Goal: Find specific page/section: Find specific page/section

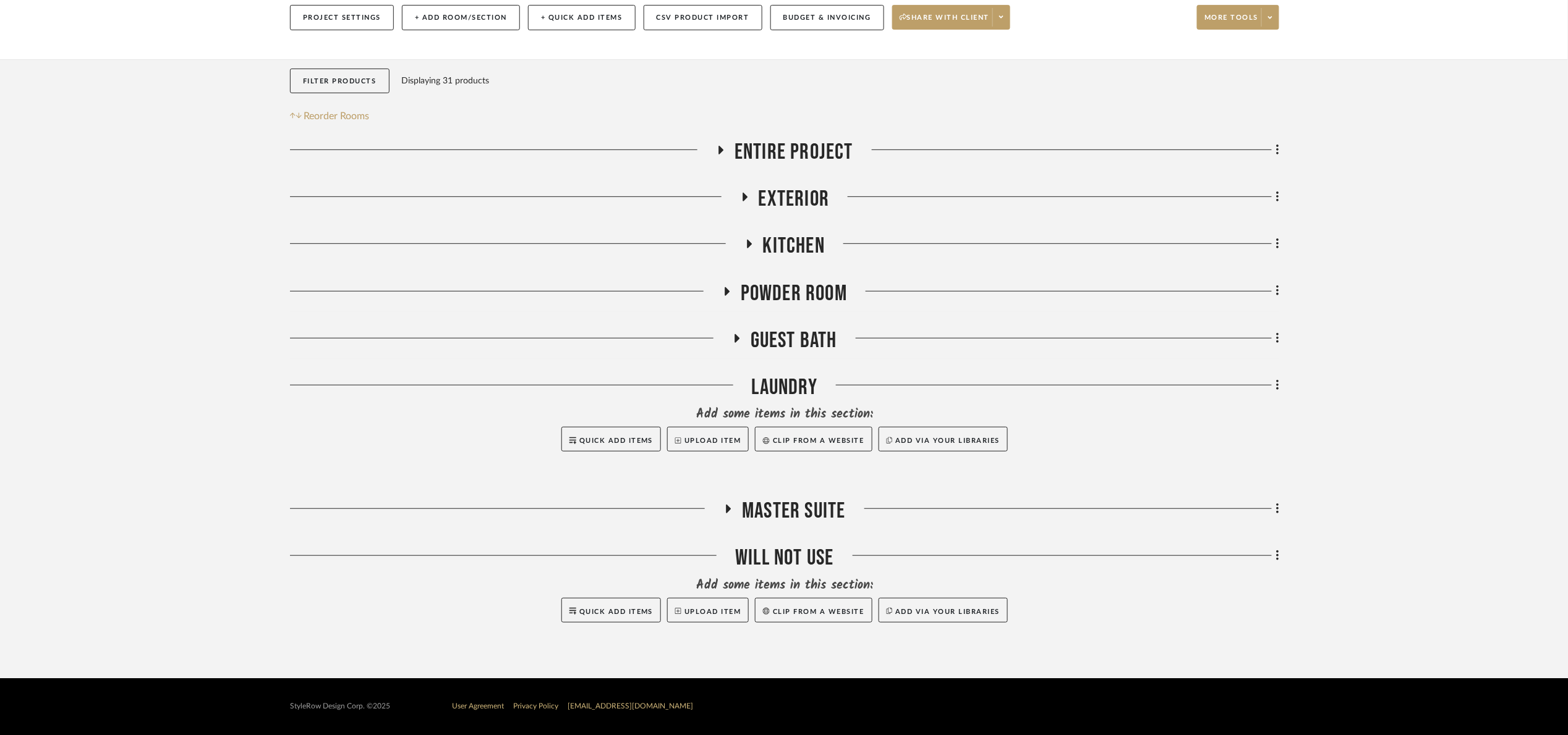
click at [792, 338] on span "Guest Bath" at bounding box center [794, 340] width 87 height 26
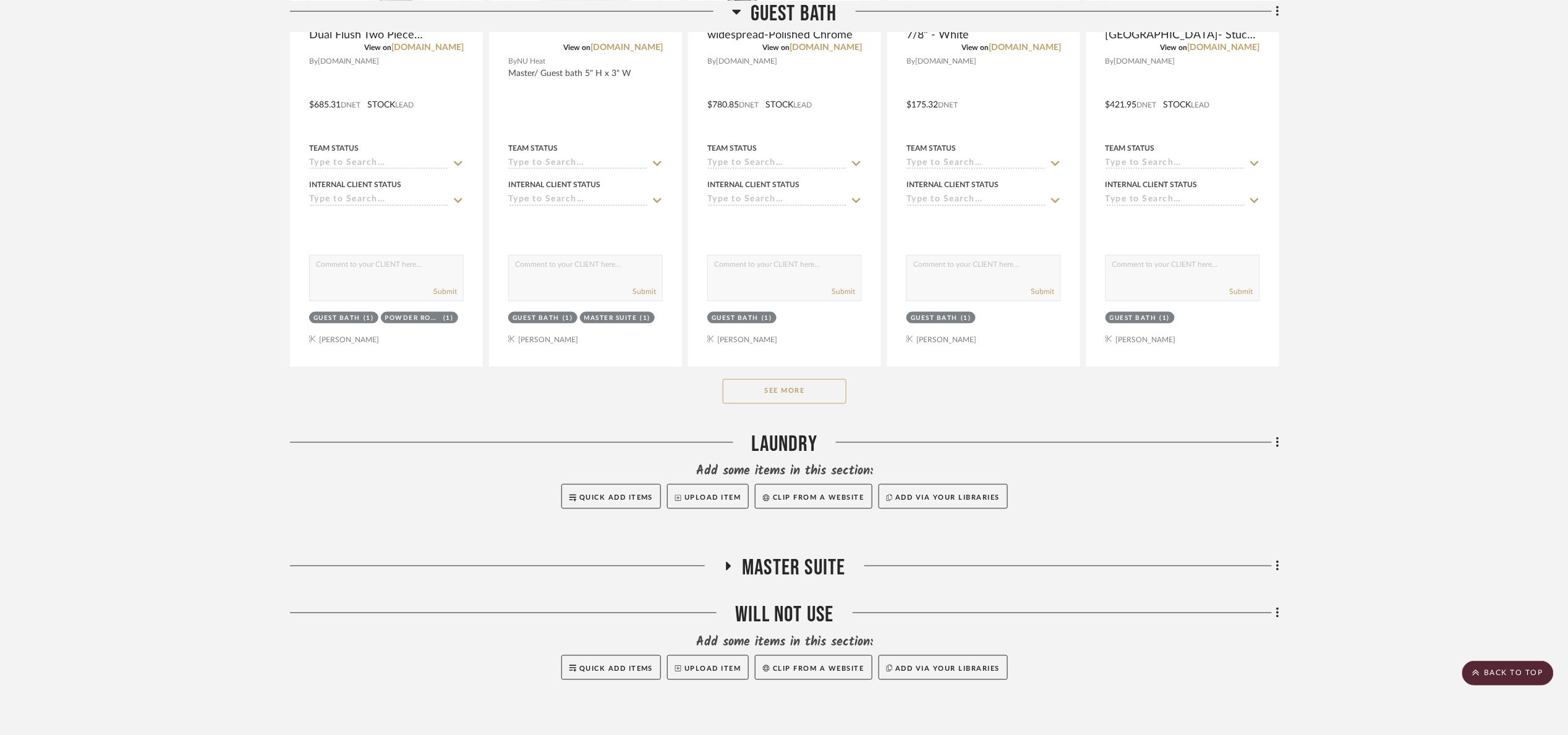
scroll to position [759, 0]
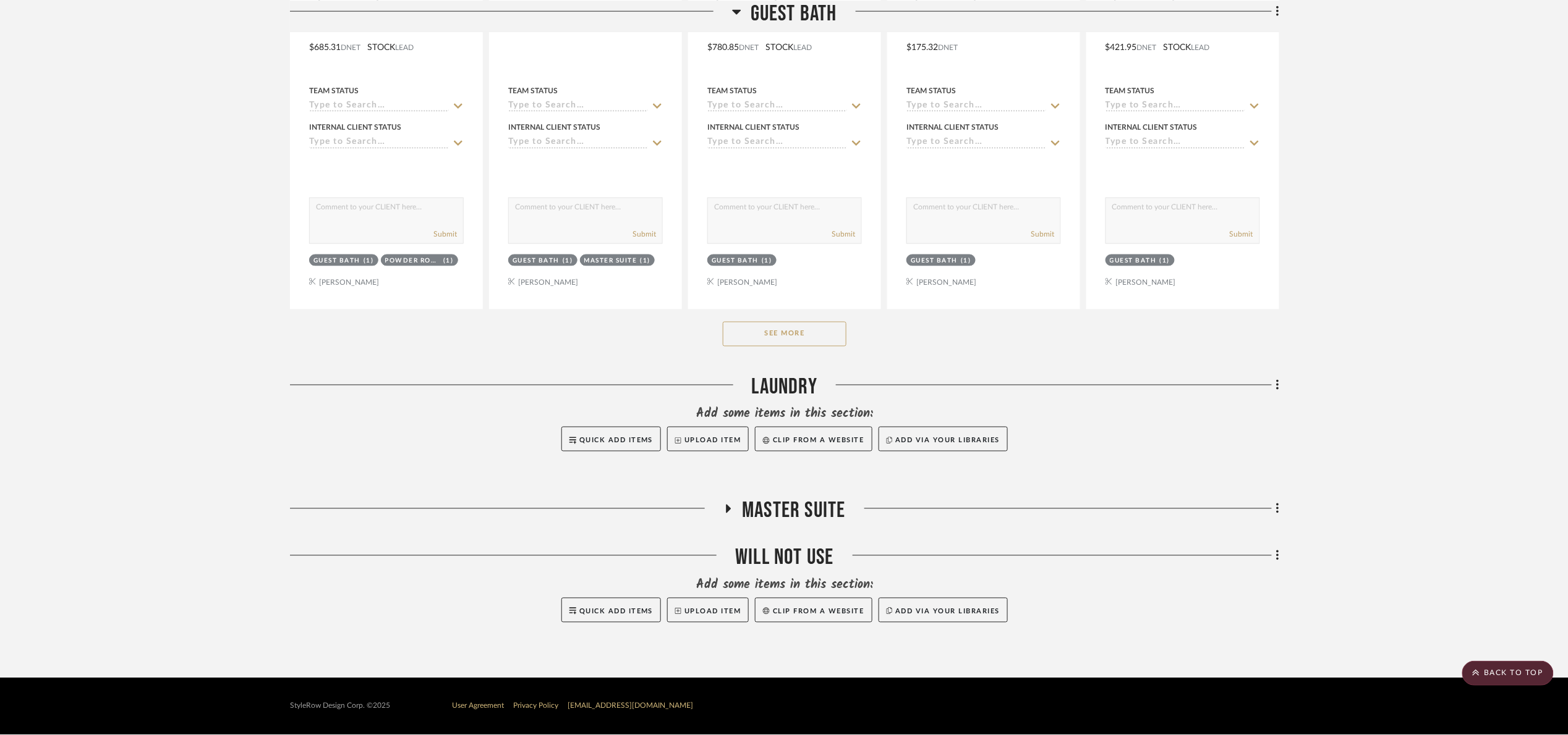
click at [807, 333] on button "See More" at bounding box center [784, 333] width 124 height 24
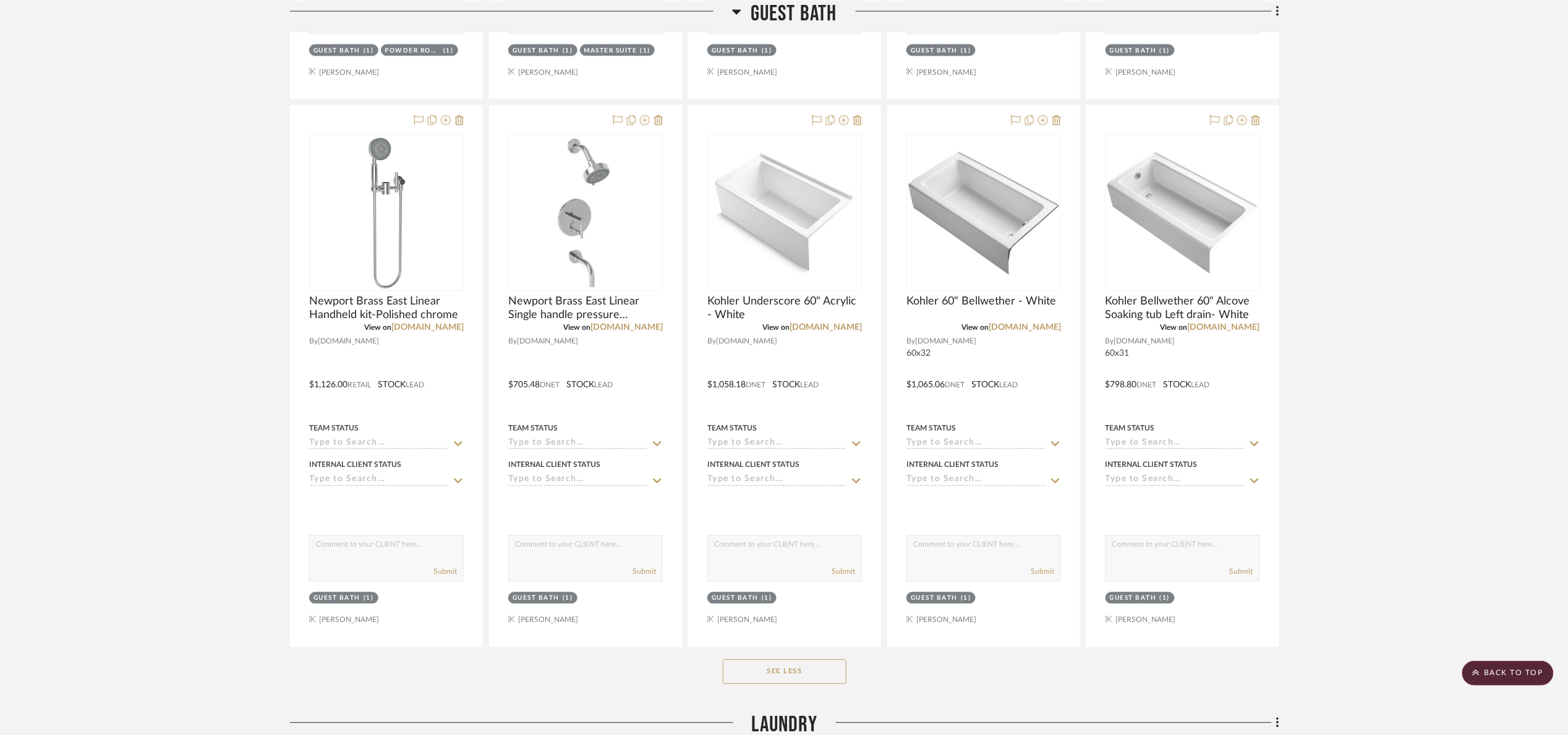
scroll to position [1037, 0]
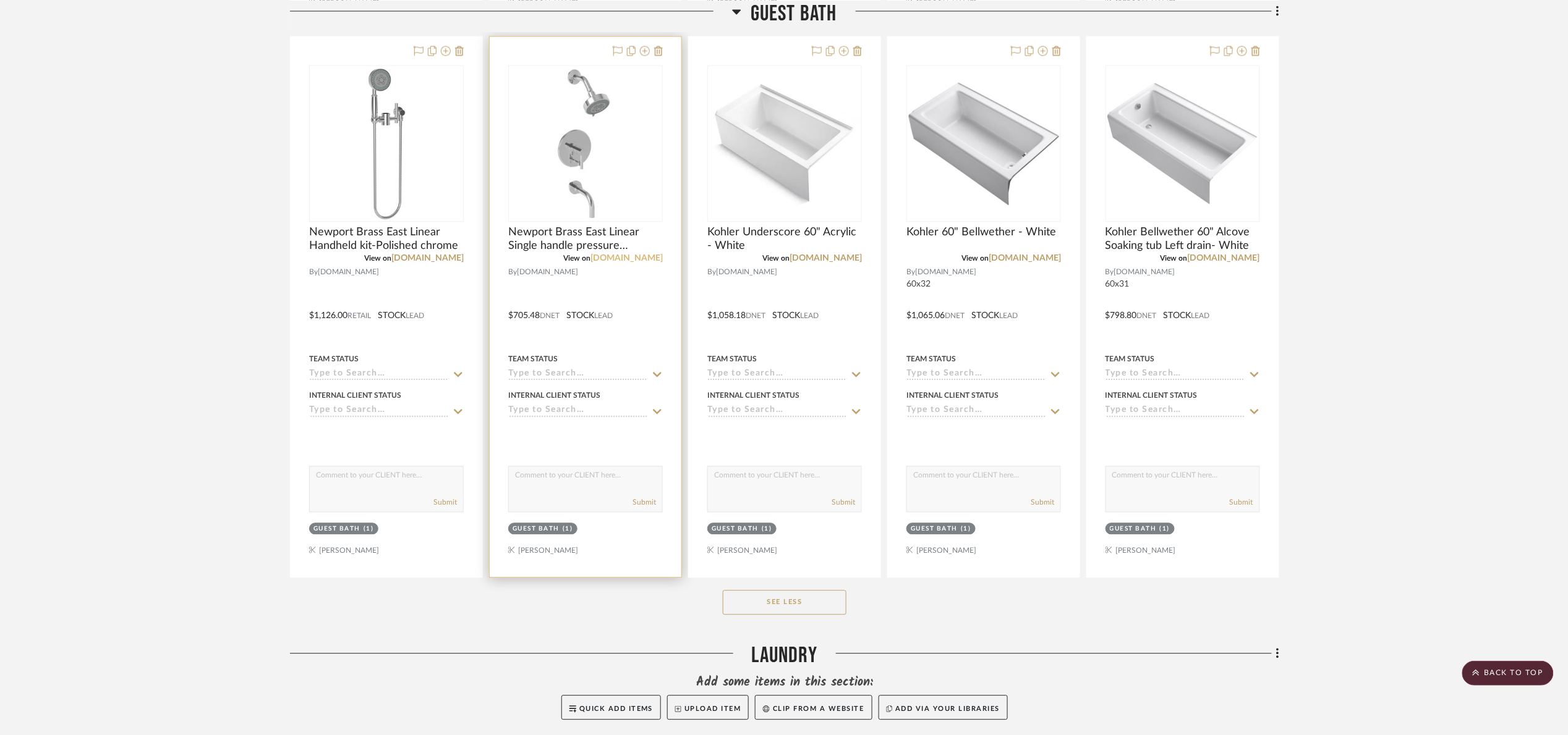
click at [640, 261] on link "fergusonhome.com" at bounding box center [626, 258] width 72 height 9
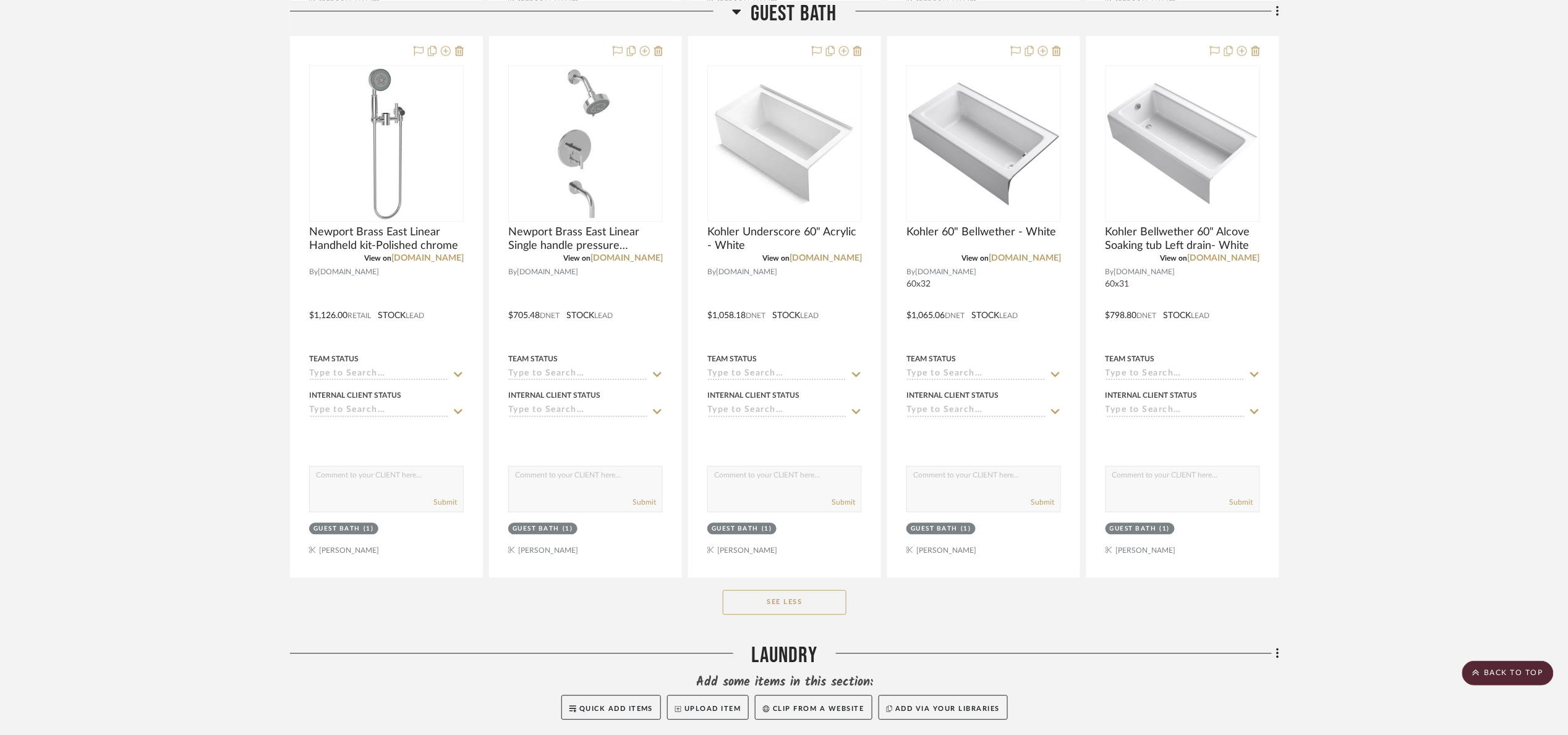
drag, startPoint x: 221, startPoint y: 281, endPoint x: 214, endPoint y: 271, distance: 12.2
click at [811, 16] on span "Guest Bath" at bounding box center [794, 13] width 87 height 26
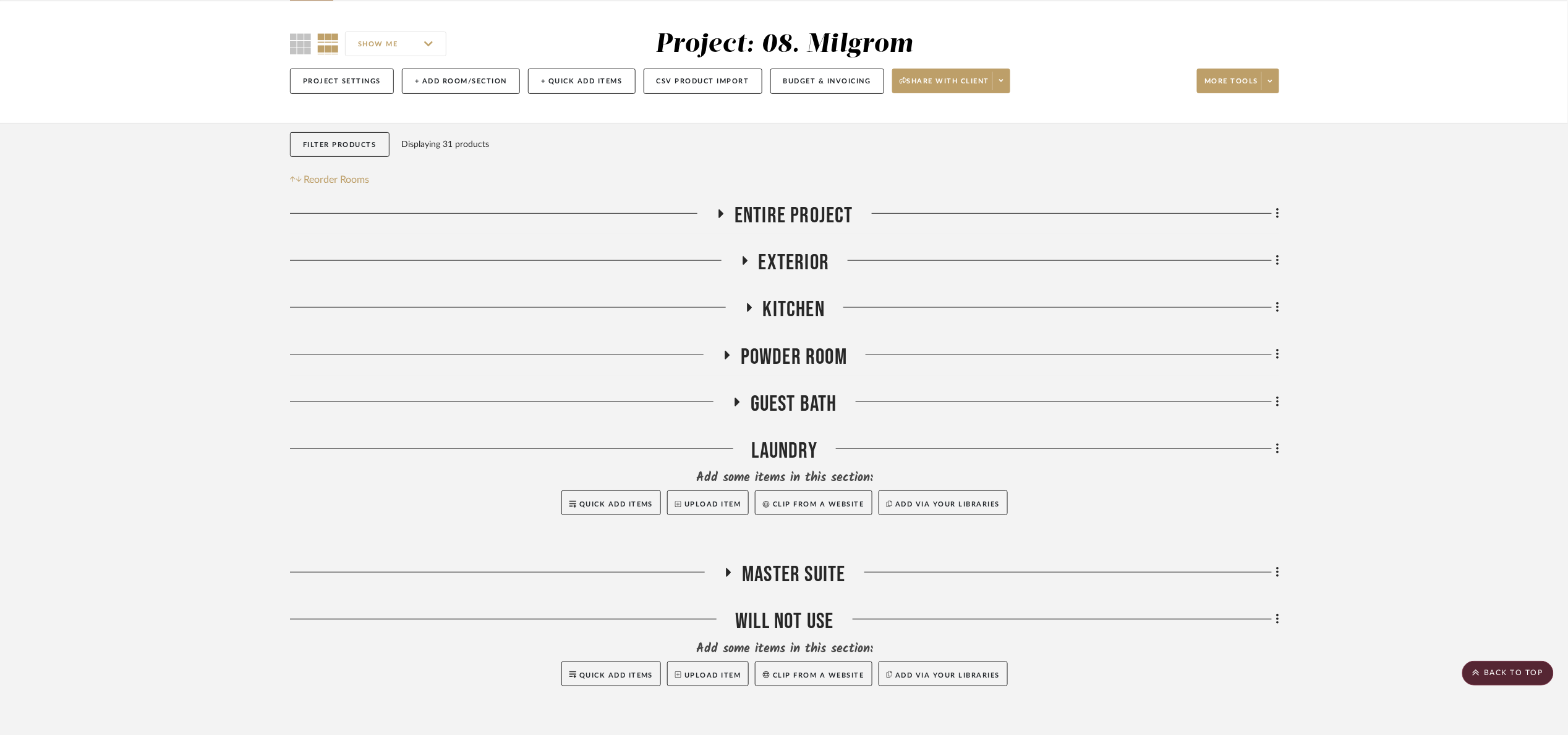
scroll to position [0, 0]
